Goal: Transaction & Acquisition: Purchase product/service

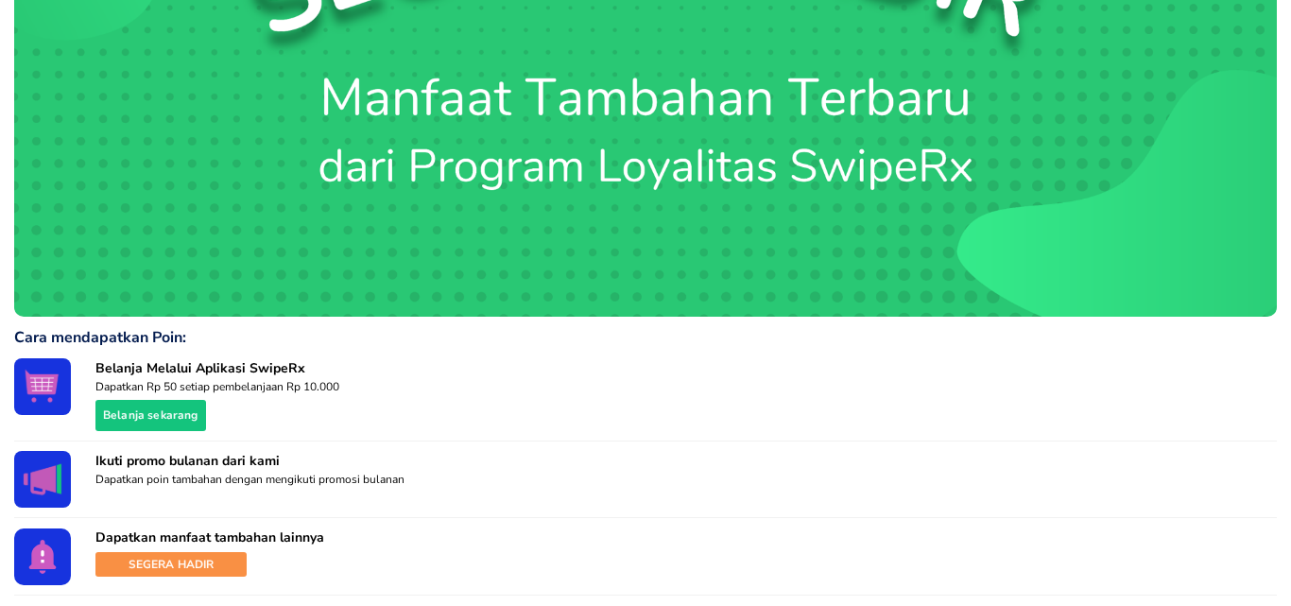
scroll to position [1135, 0]
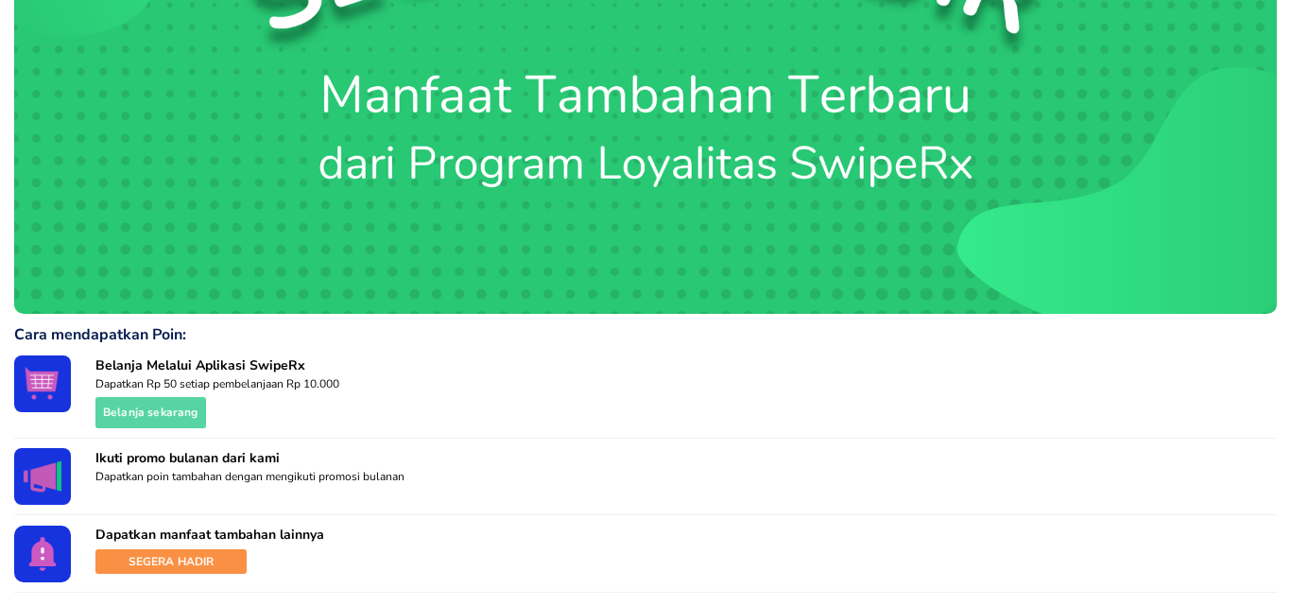
click at [177, 415] on span "Belanja sekarang" at bounding box center [150, 413] width 95 height 20
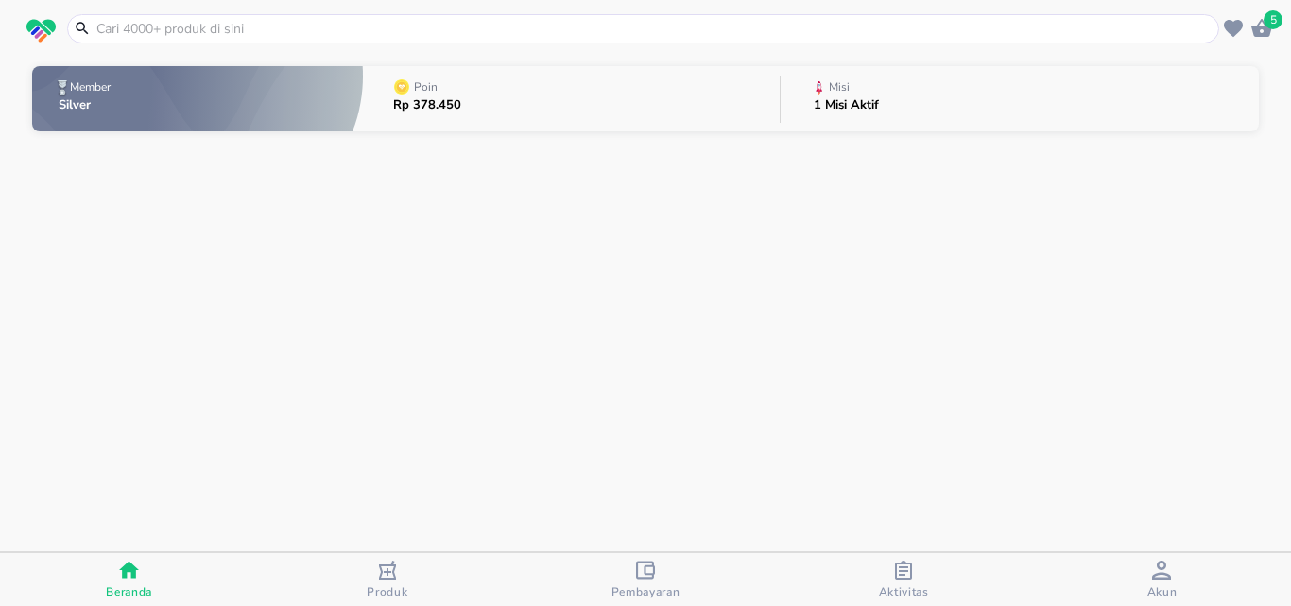
click at [383, 28] on input "text" at bounding box center [655, 29] width 1120 height 20
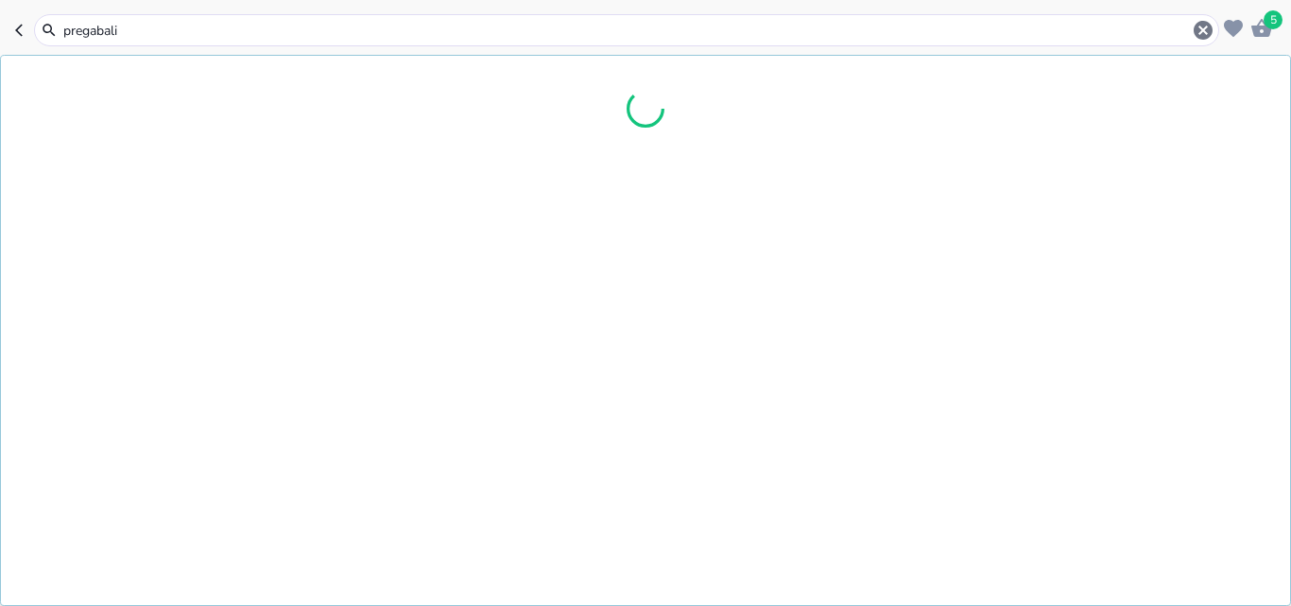
type input "[MEDICAL_DATA]"
